Goal: Task Accomplishment & Management: Use online tool/utility

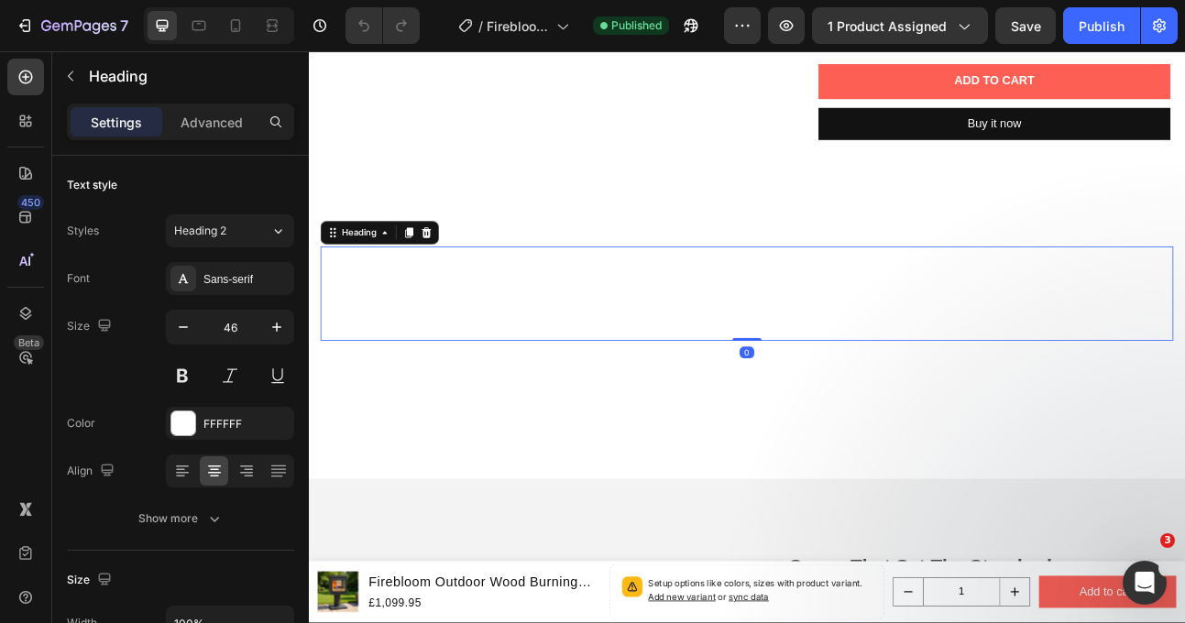
click at [736, 336] on span "This is heat at its most authentic: renewable fuel, atmospheric charm, and a co…" at bounding box center [858, 357] width 953 height 96
click at [464, 282] on icon at bounding box center [456, 279] width 15 height 15
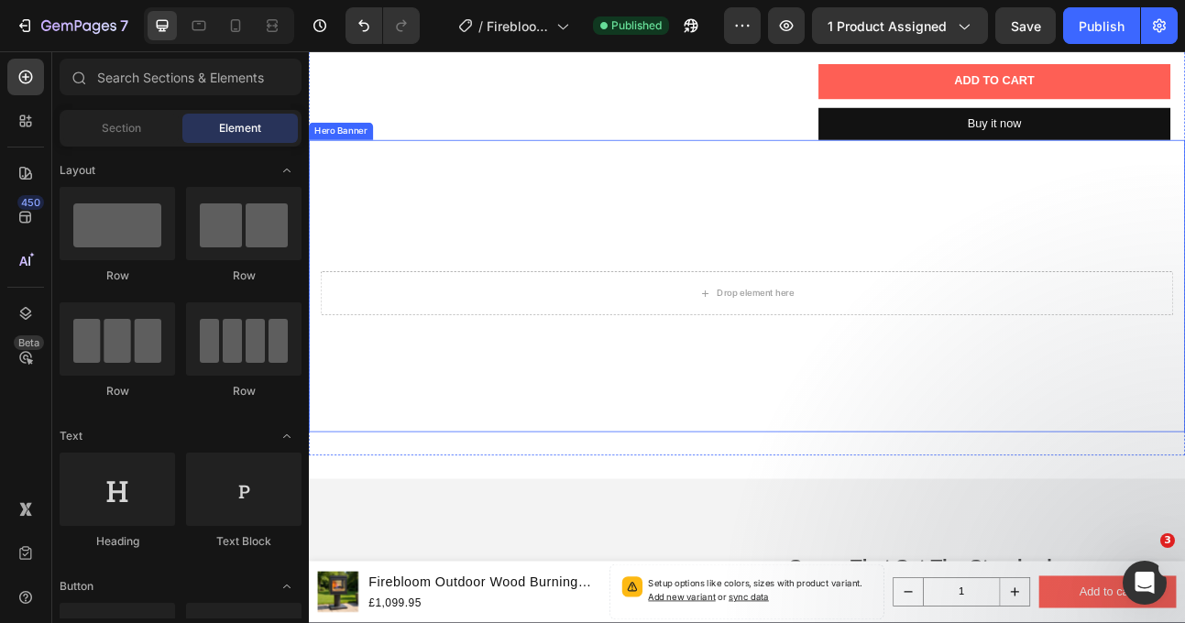
click at [567, 273] on video "Background Image" at bounding box center [859, 491] width 1100 height 619
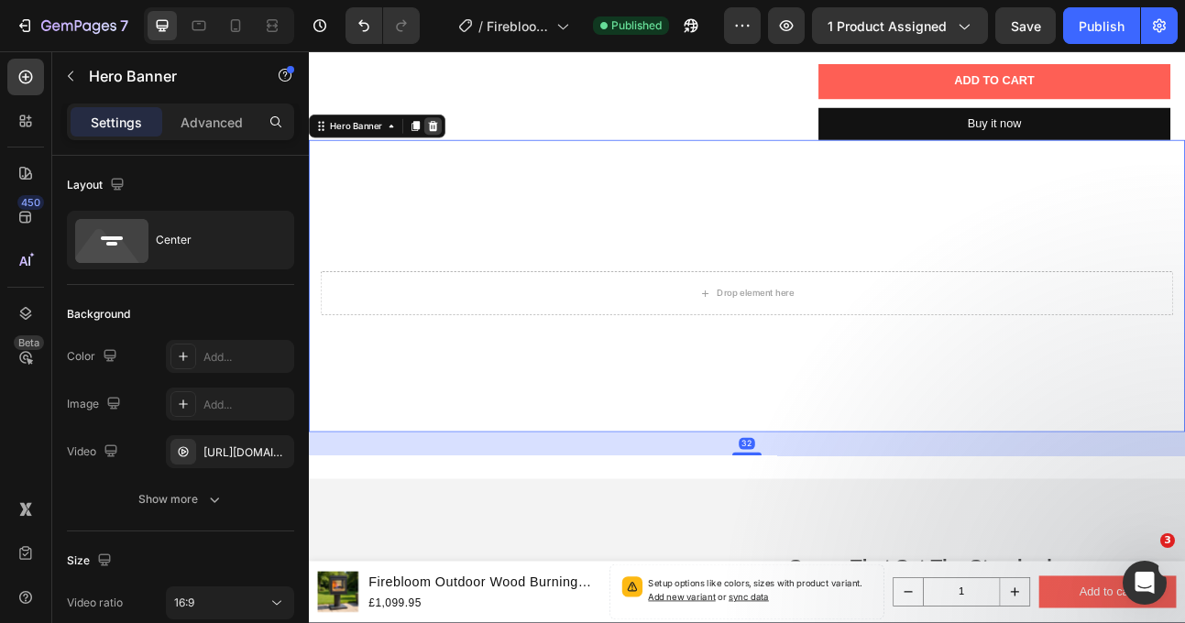
click at [467, 142] on icon at bounding box center [465, 145] width 12 height 13
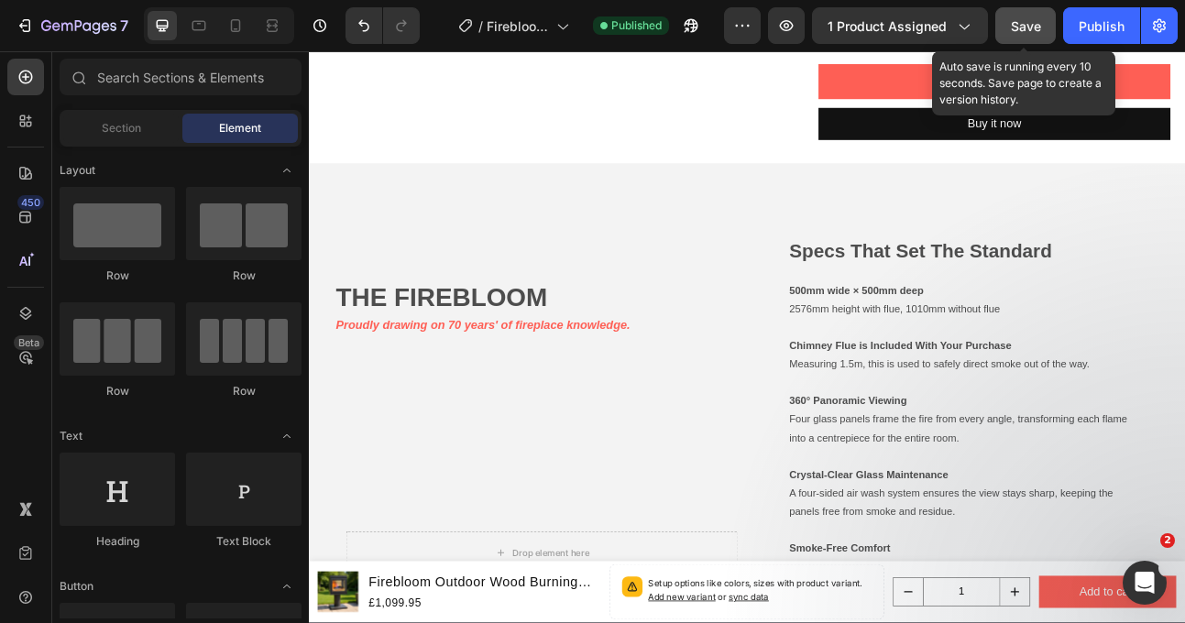
click at [1024, 37] on button "Save" at bounding box center [1026, 25] width 61 height 37
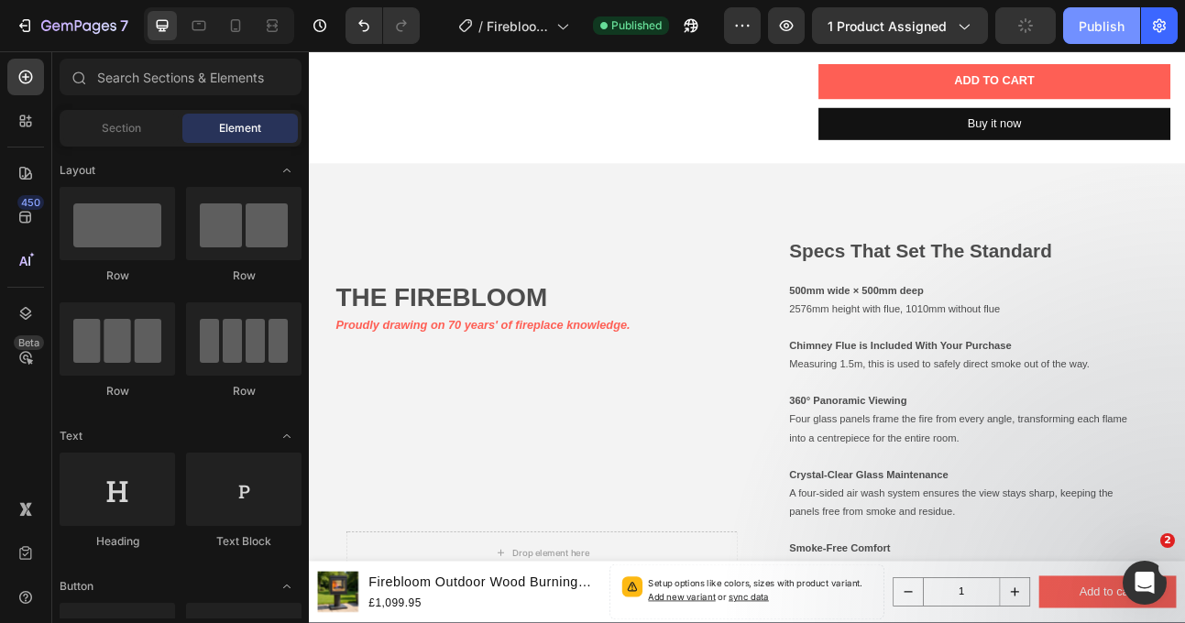
click at [1107, 36] on button "Publish" at bounding box center [1101, 25] width 77 height 37
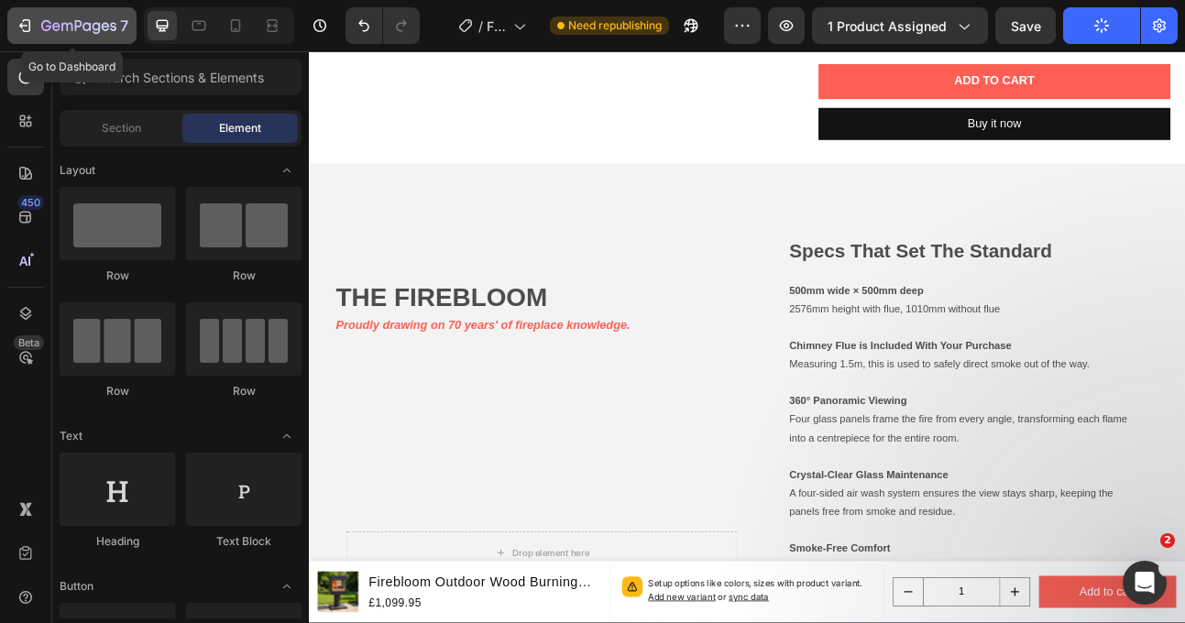
click at [49, 18] on div "7" at bounding box center [84, 26] width 87 height 22
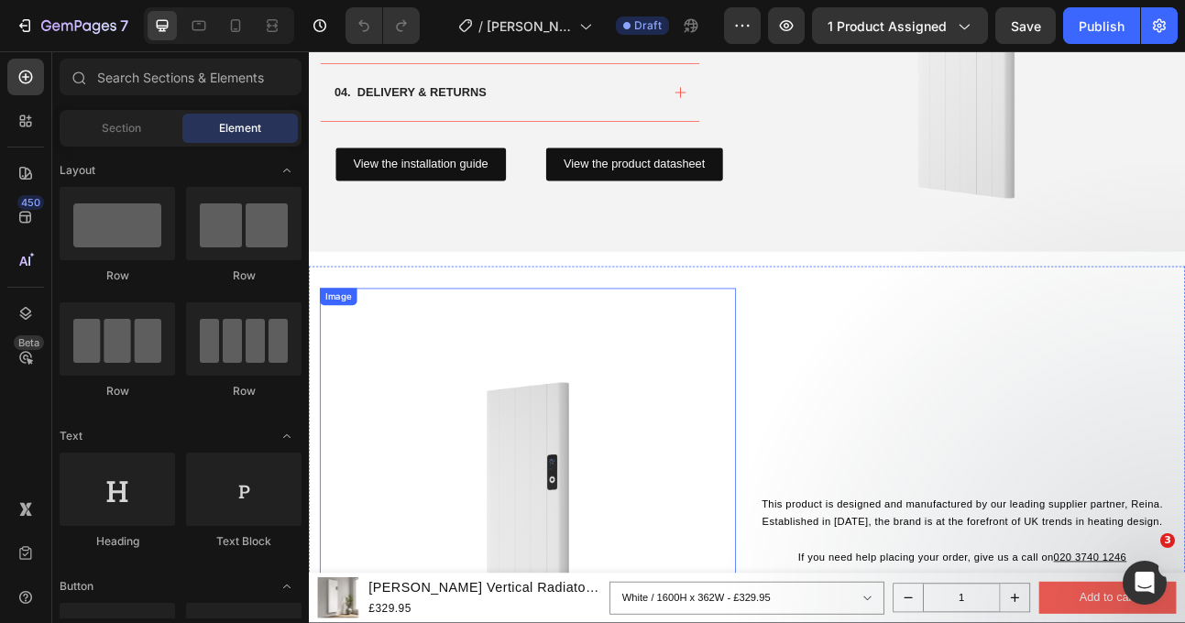
scroll to position [1591, 0]
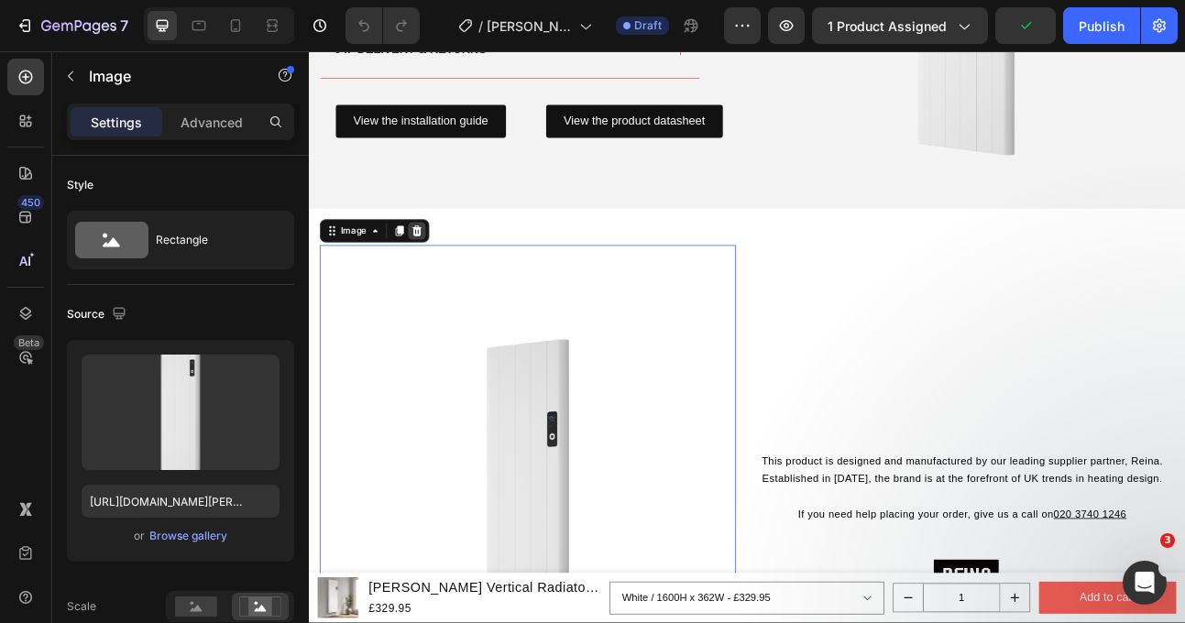
click at [453, 278] on div at bounding box center [445, 278] width 22 height 22
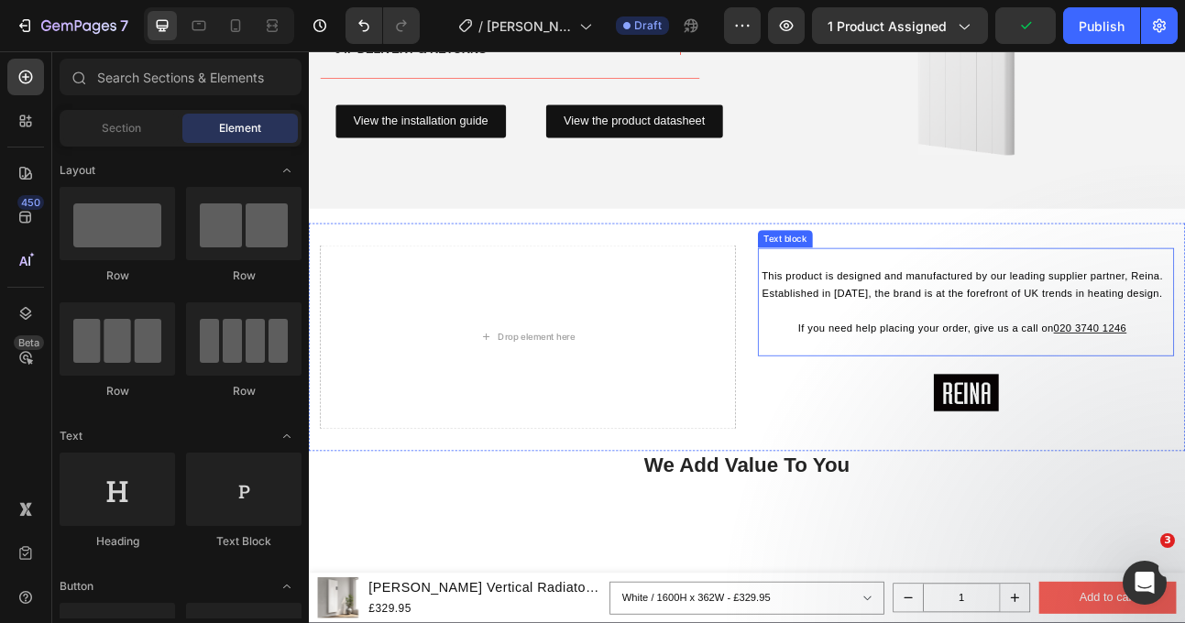
click at [923, 389] on p "If you need help placing your order, give us a call on [PHONE_NUMBER]" at bounding box center [1130, 400] width 510 height 22
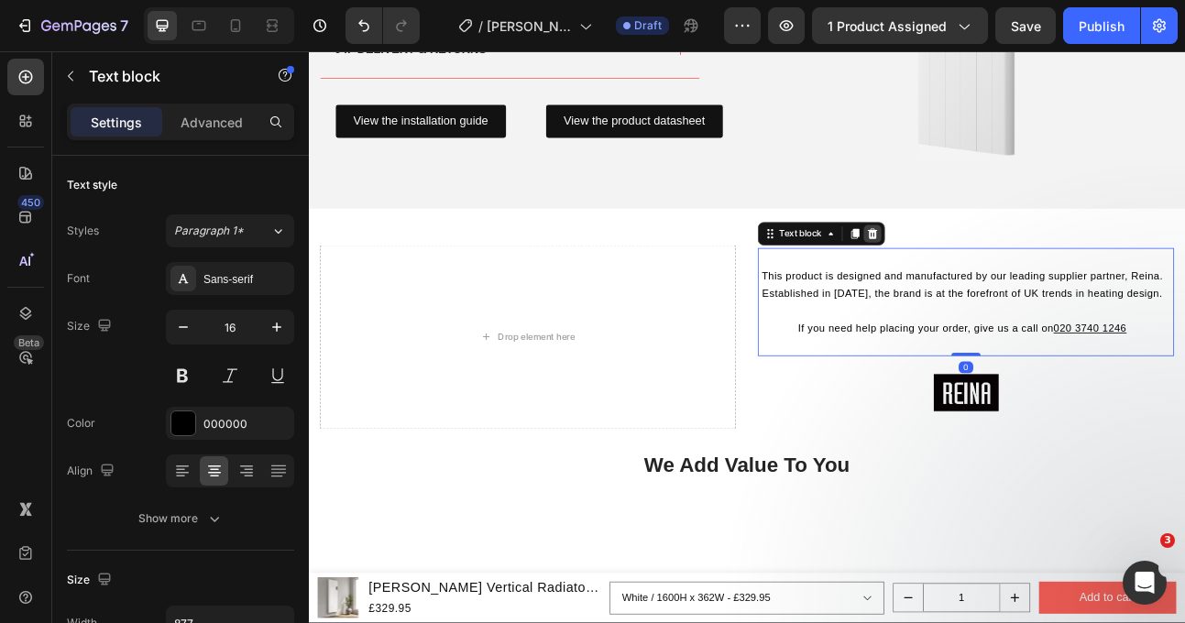
click at [1019, 283] on icon at bounding box center [1017, 280] width 12 height 13
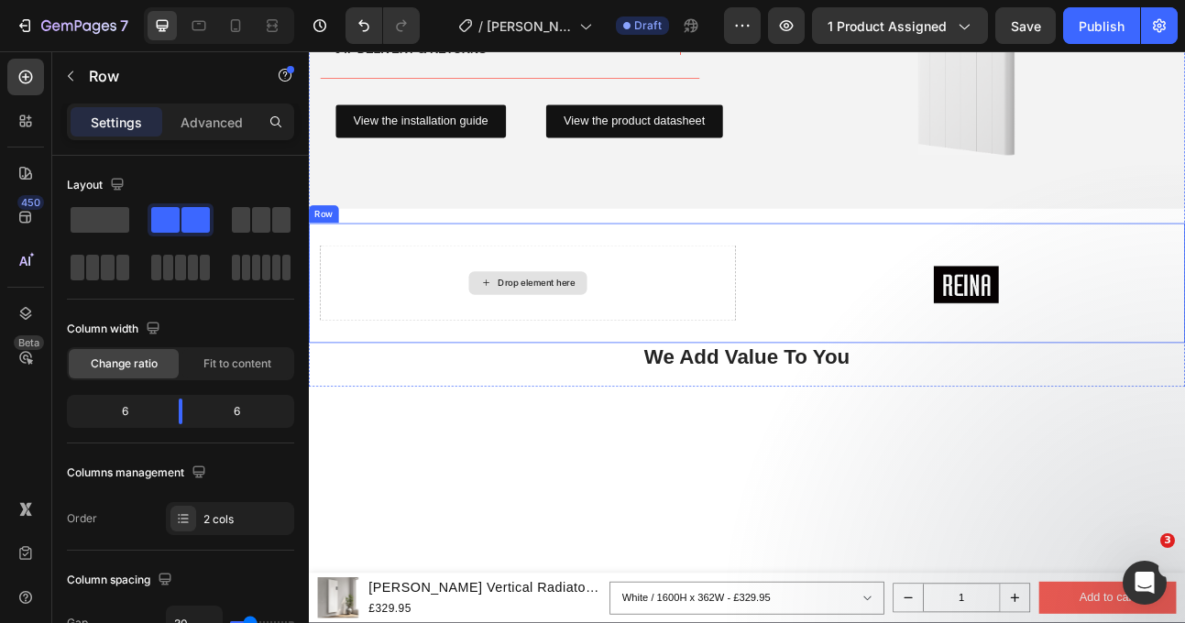
click at [675, 356] on div "Drop element here" at bounding box center [584, 342] width 523 height 95
click at [422, 250] on icon at bounding box center [422, 249] width 12 height 13
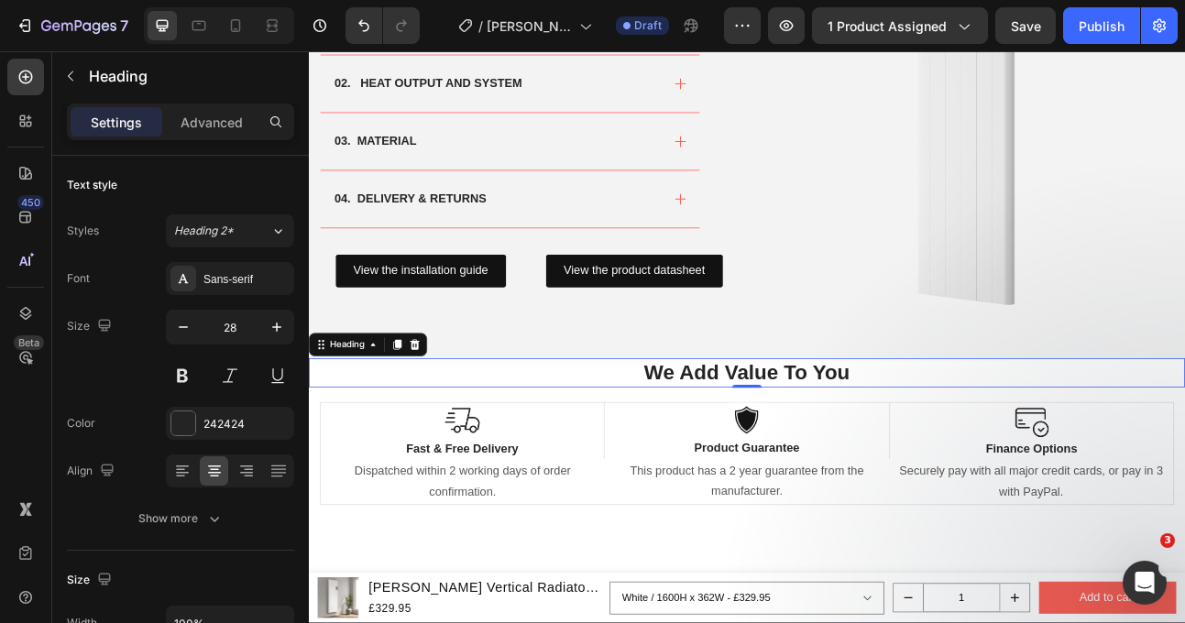
scroll to position [0, 0]
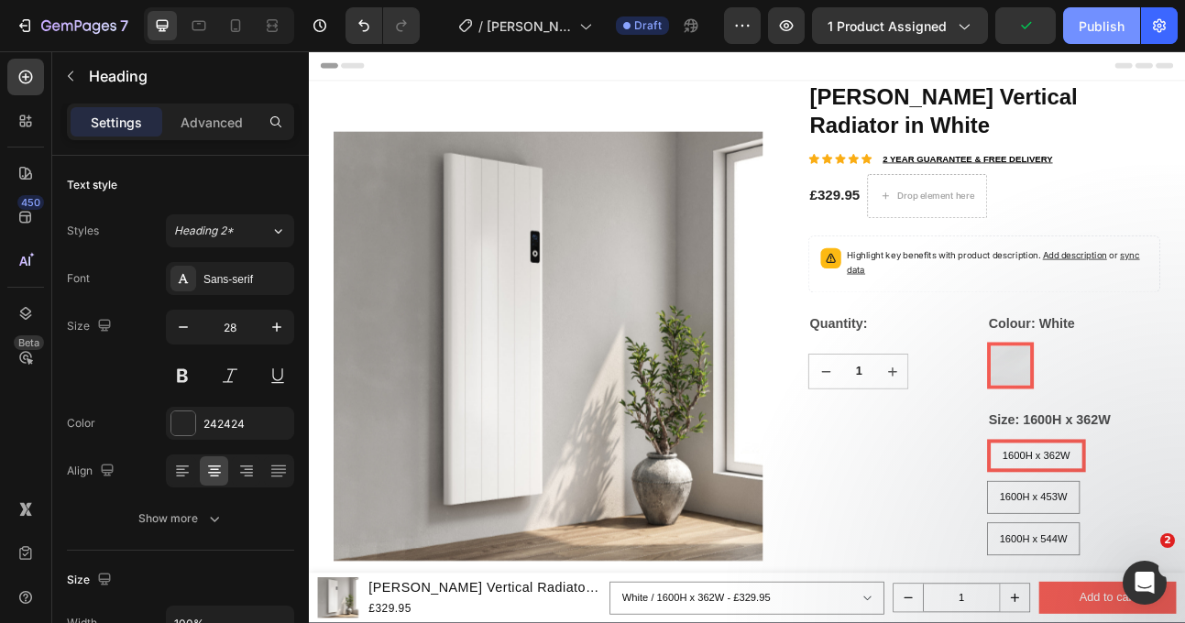
click at [1082, 28] on div "Publish" at bounding box center [1102, 26] width 46 height 19
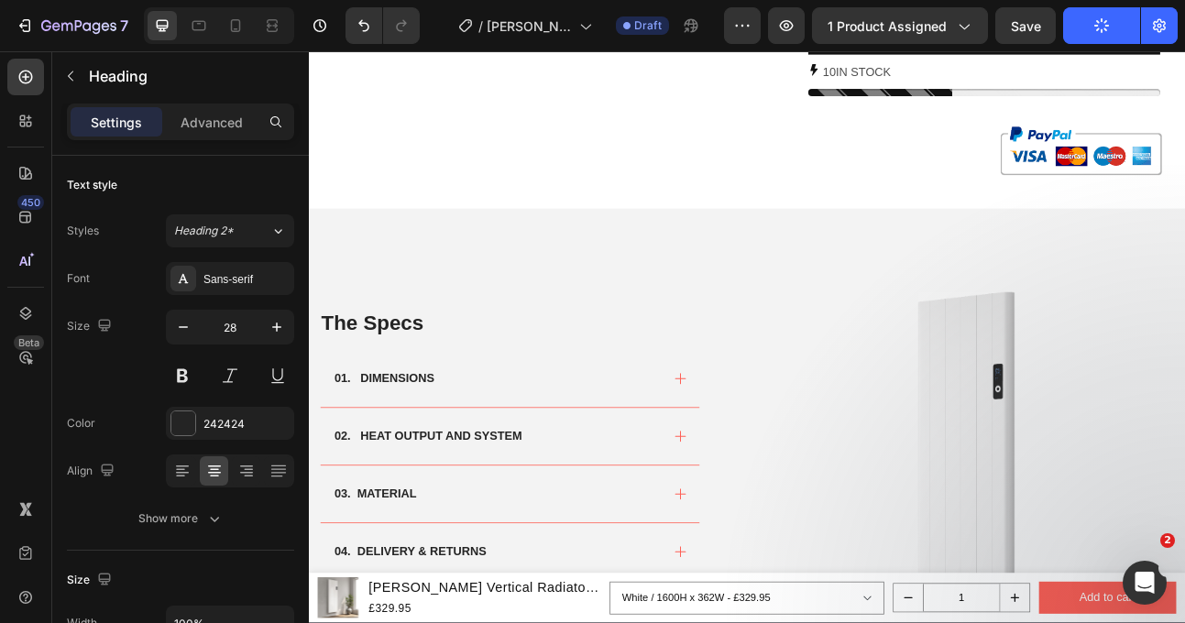
scroll to position [1100, 0]
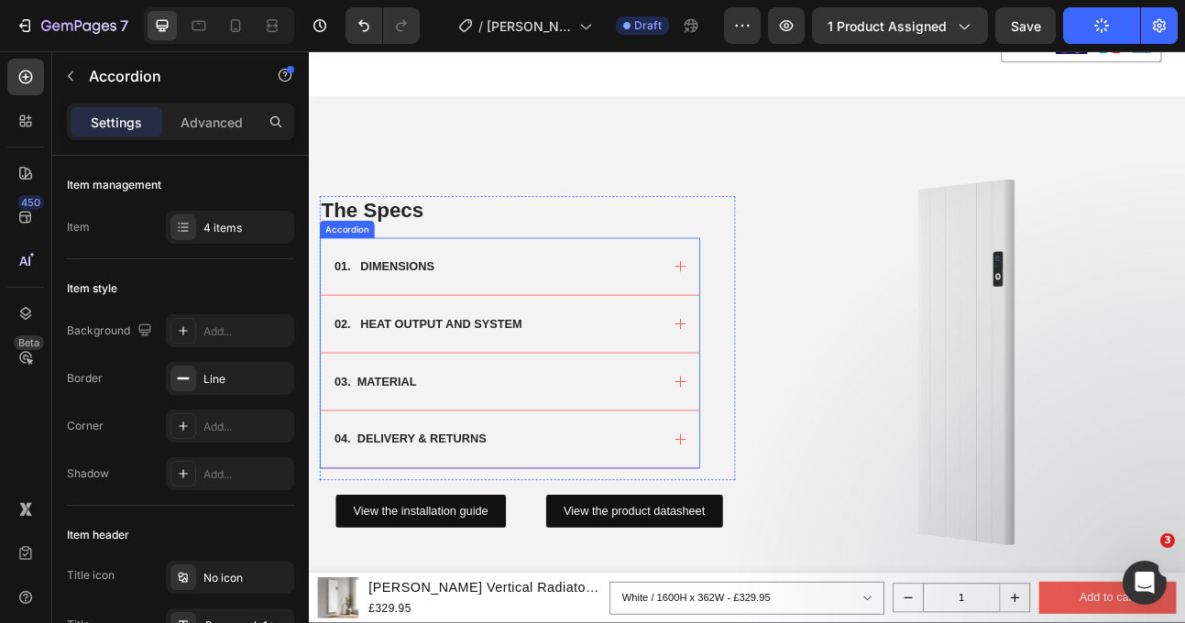
click at [788, 321] on div "01. DIMENSIONS" at bounding box center [562, 322] width 476 height 72
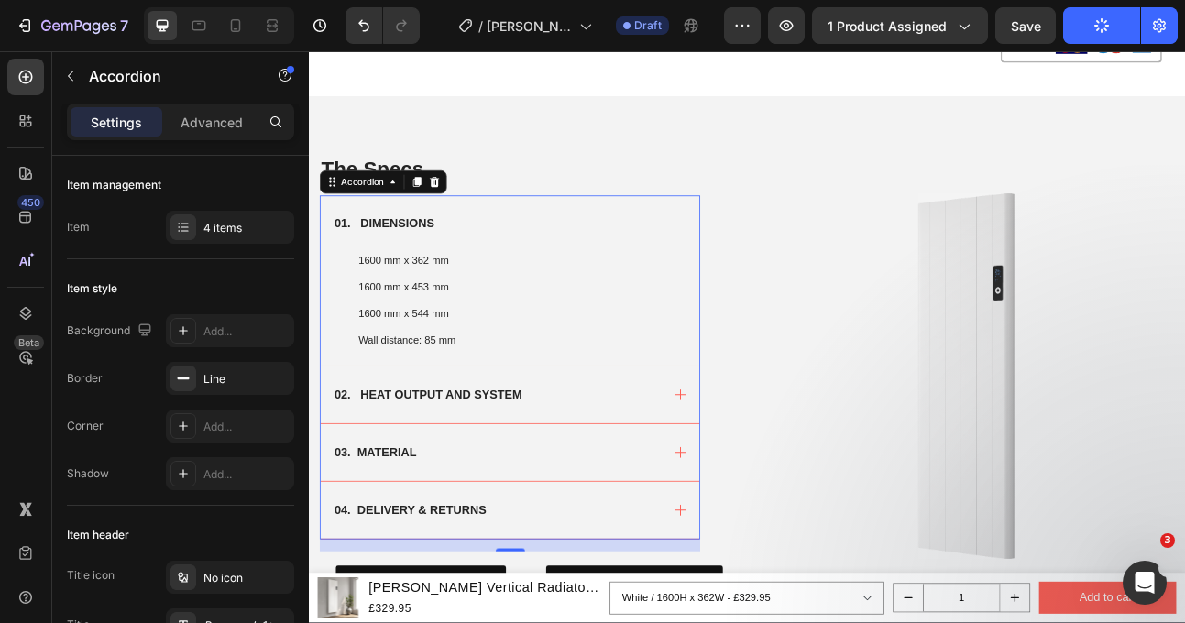
click at [777, 267] on icon at bounding box center [775, 268] width 18 height 18
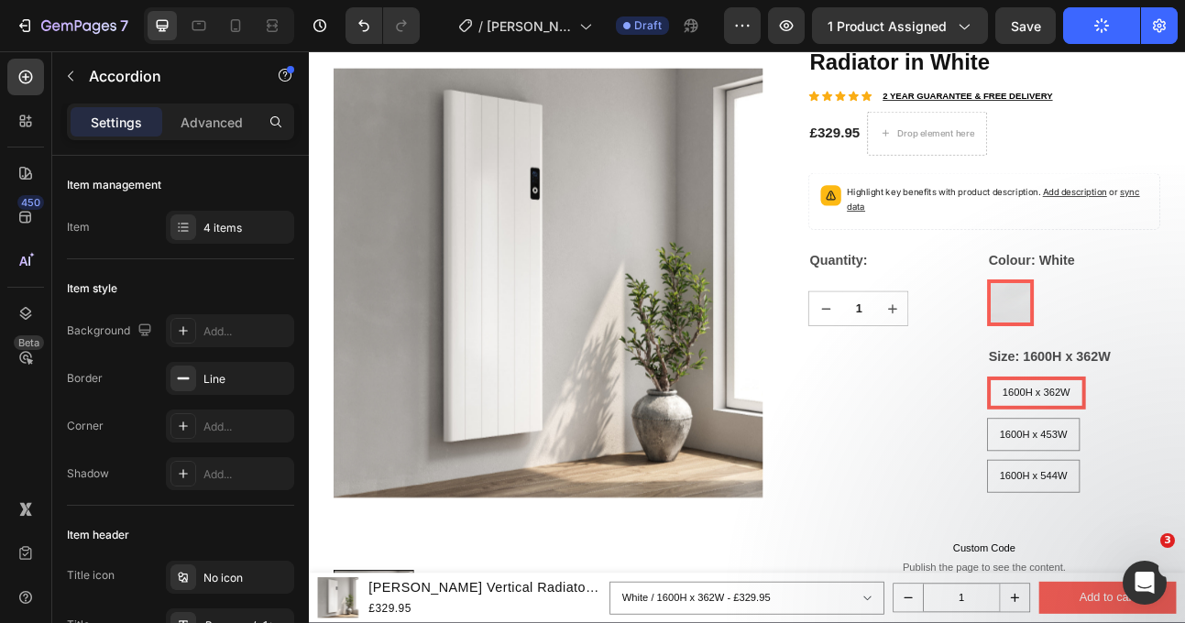
scroll to position [0, 0]
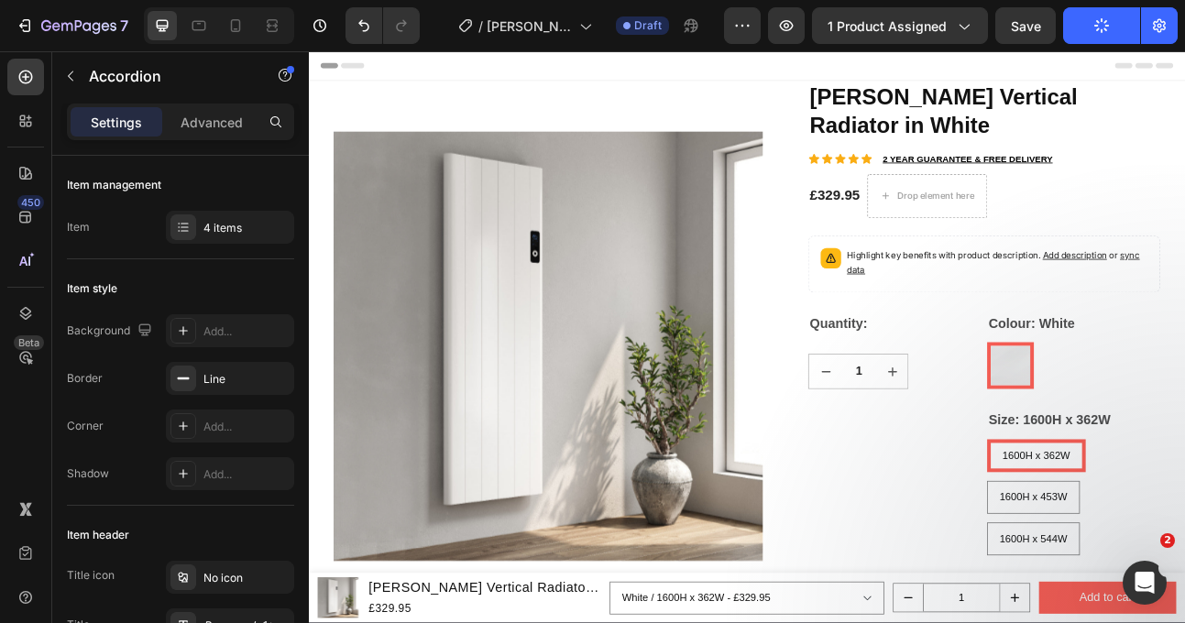
click at [1039, 46] on div "7 Version history / [PERSON_NAME] Vertical Radiator in White Draft Preview 1 pr…" at bounding box center [592, 26] width 1185 height 52
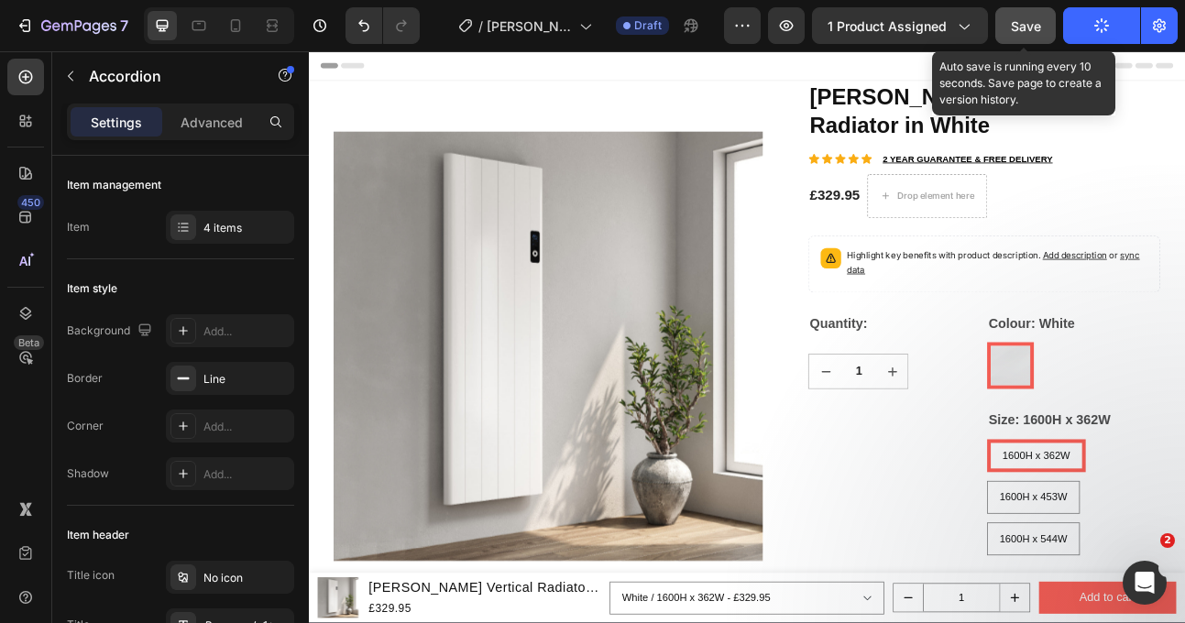
click at [1031, 33] on div "Save" at bounding box center [1026, 26] width 30 height 19
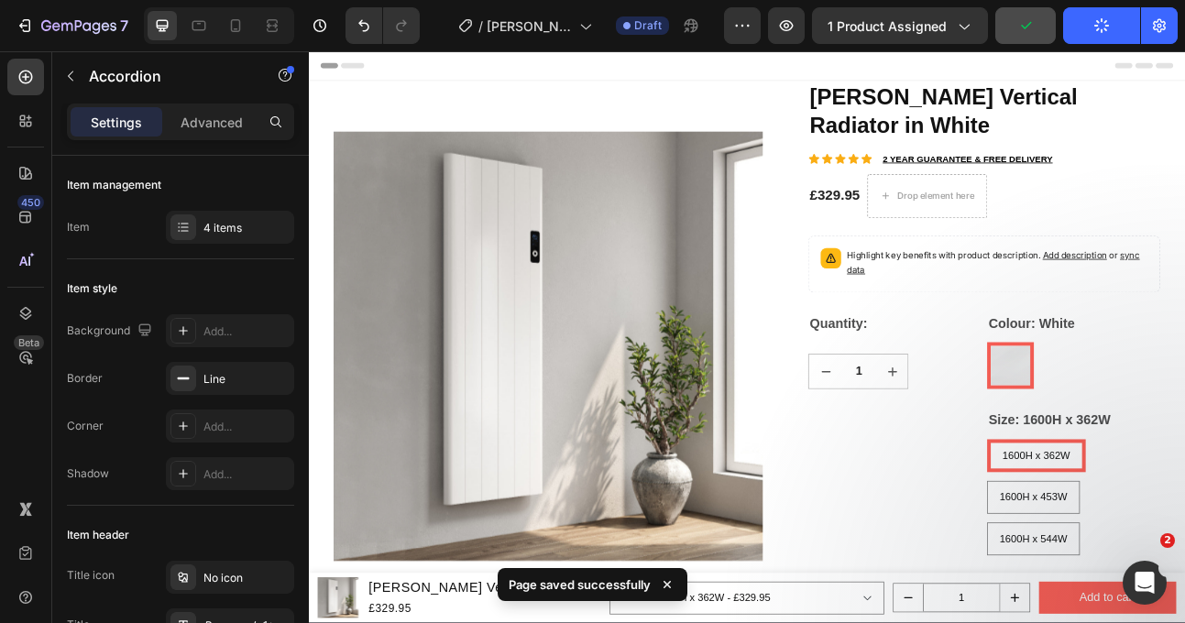
click at [1124, 40] on button "Publish" at bounding box center [1101, 25] width 77 height 37
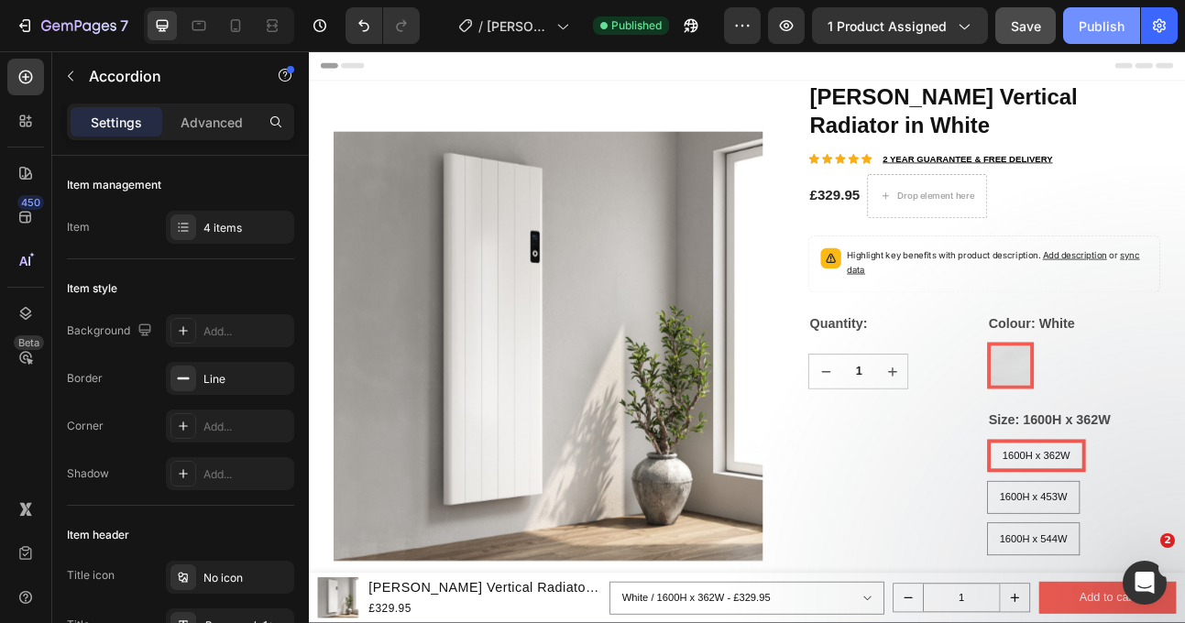
click at [1113, 30] on div "Publish" at bounding box center [1102, 26] width 46 height 19
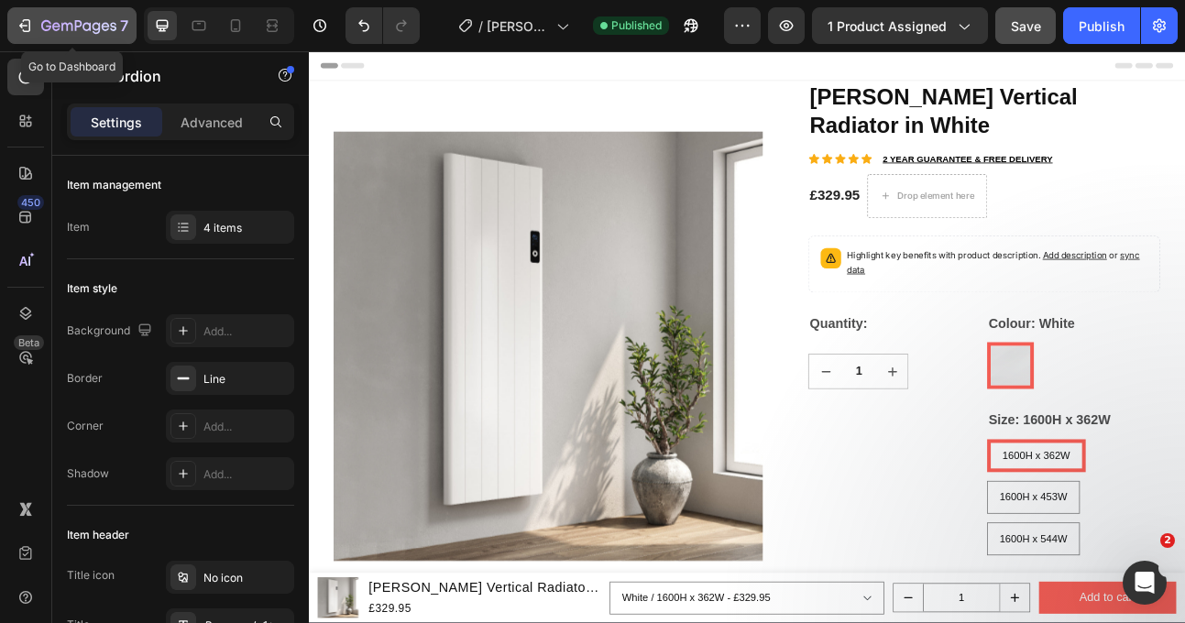
click at [36, 18] on div "7" at bounding box center [72, 26] width 113 height 22
